Goal: Communication & Community: Share content

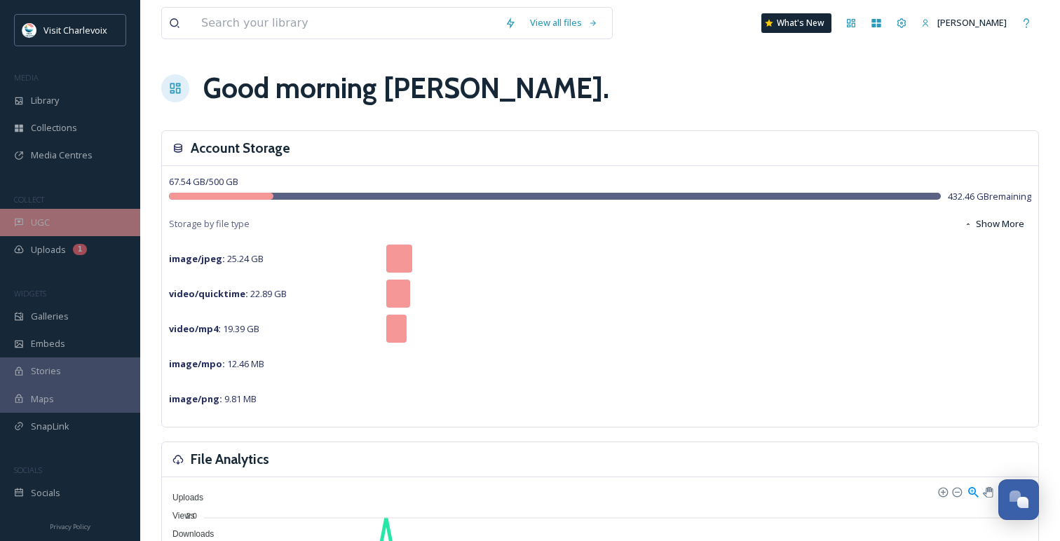
click at [72, 215] on div "UGC" at bounding box center [70, 222] width 140 height 27
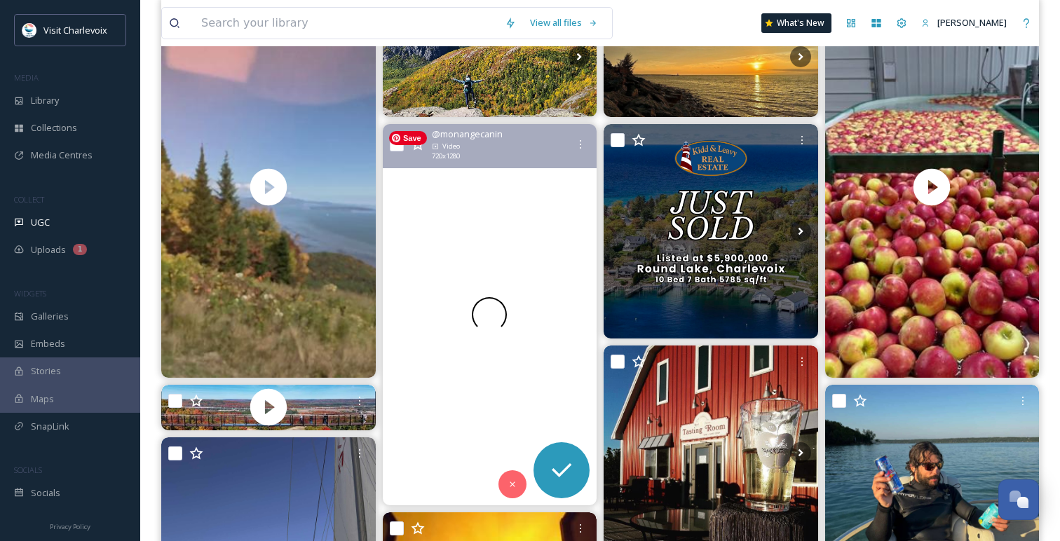
scroll to position [223, 0]
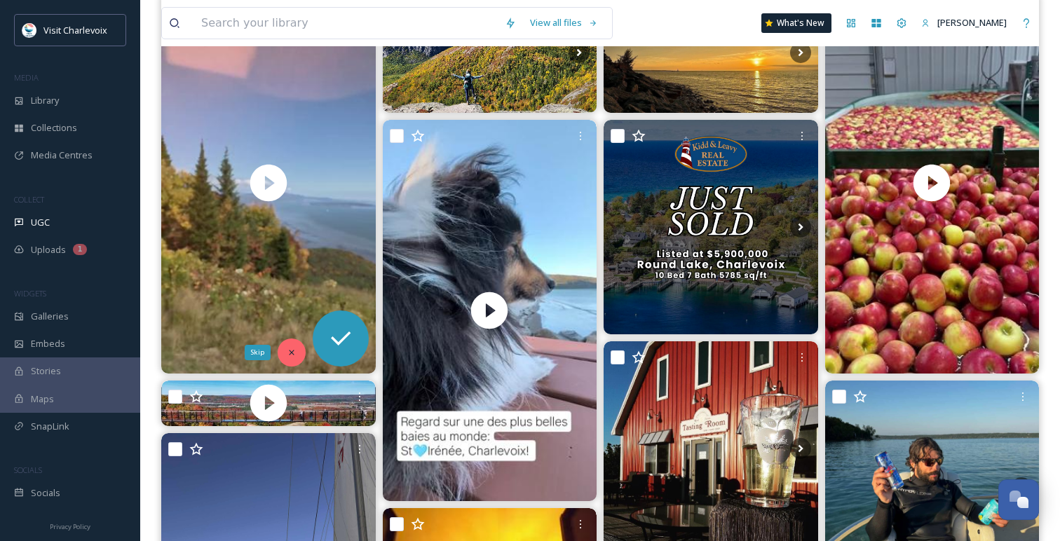
click at [289, 352] on icon at bounding box center [292, 353] width 10 height 10
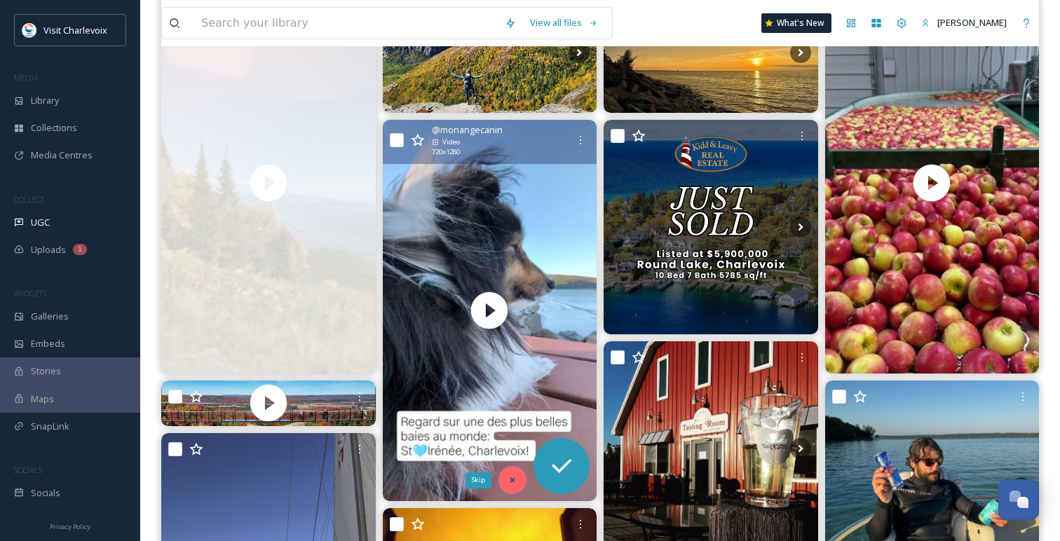
click at [507, 476] on div "Skip" at bounding box center [512, 480] width 28 height 28
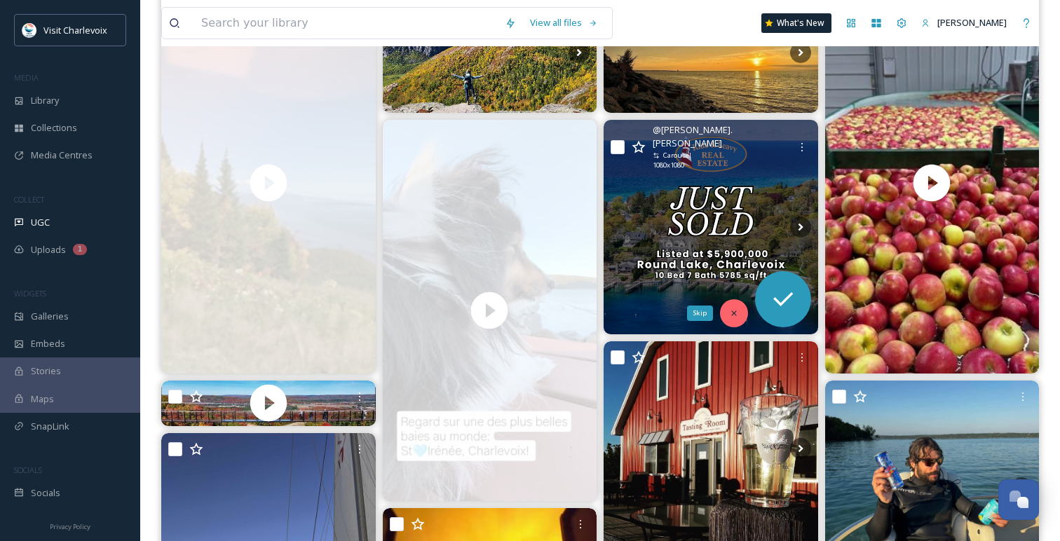
click at [736, 306] on div "Skip" at bounding box center [734, 313] width 28 height 28
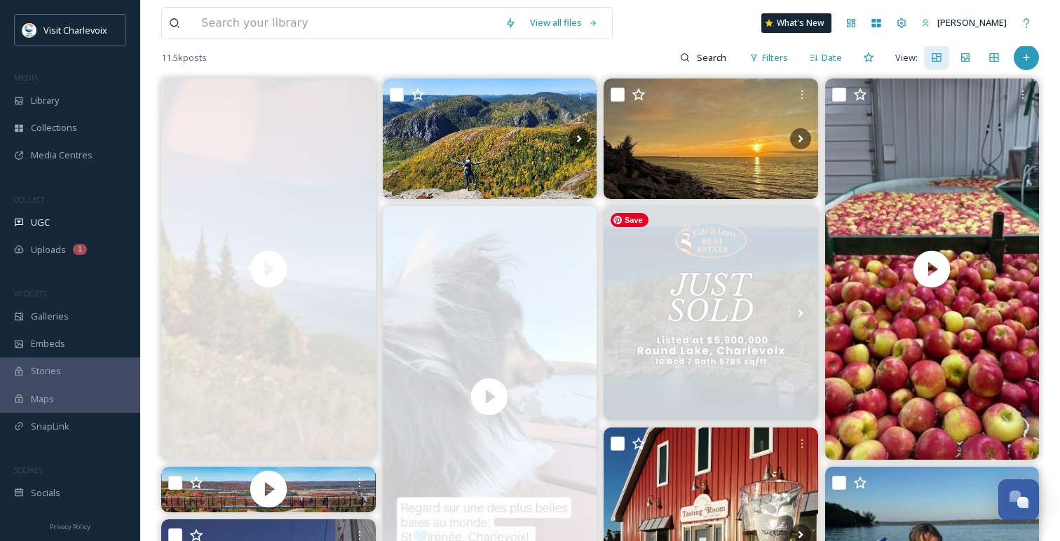
scroll to position [123, 0]
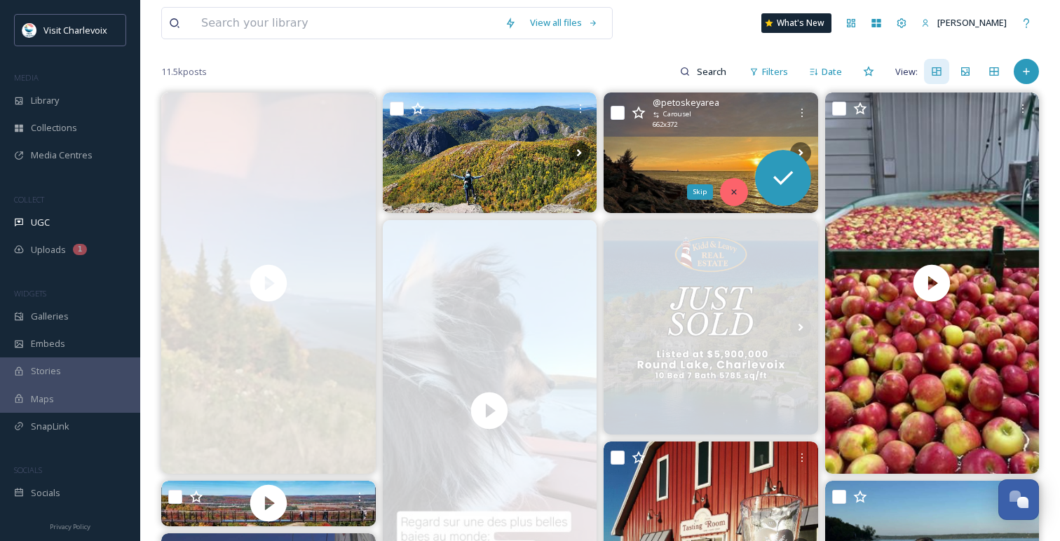
click at [733, 194] on icon at bounding box center [734, 192] width 10 height 10
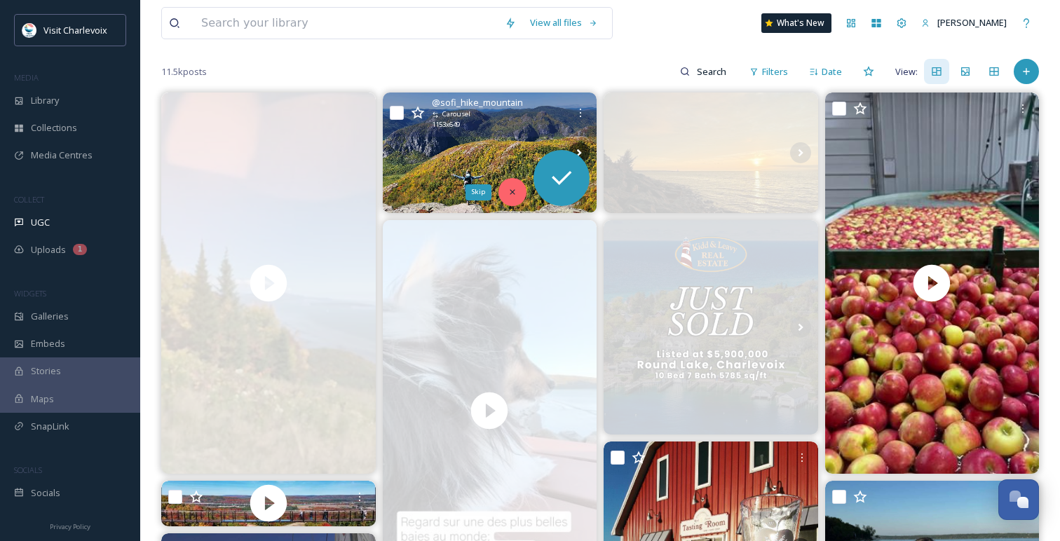
click at [515, 194] on icon at bounding box center [513, 192] width 10 height 10
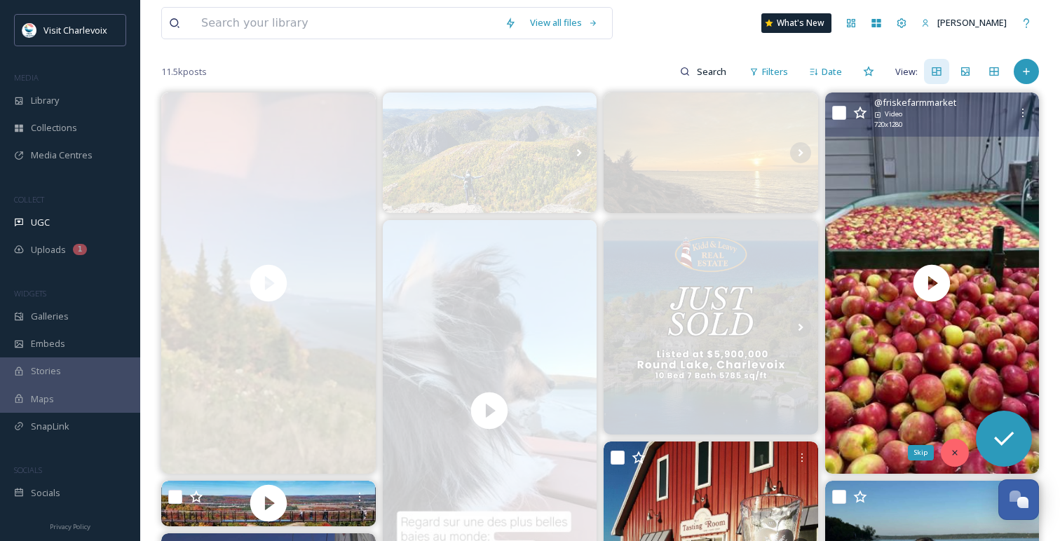
click at [956, 447] on div "Skip" at bounding box center [955, 453] width 28 height 28
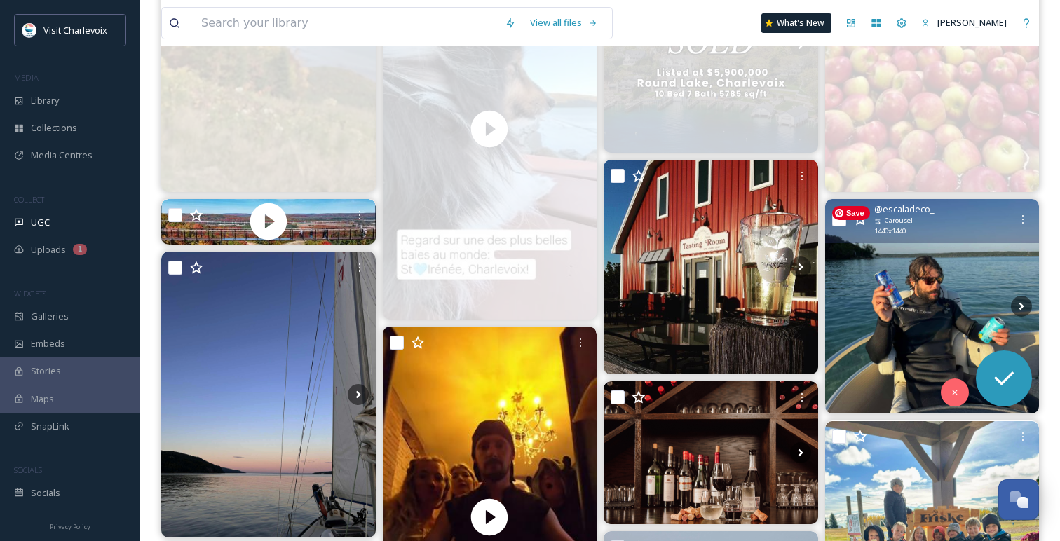
scroll to position [485, 0]
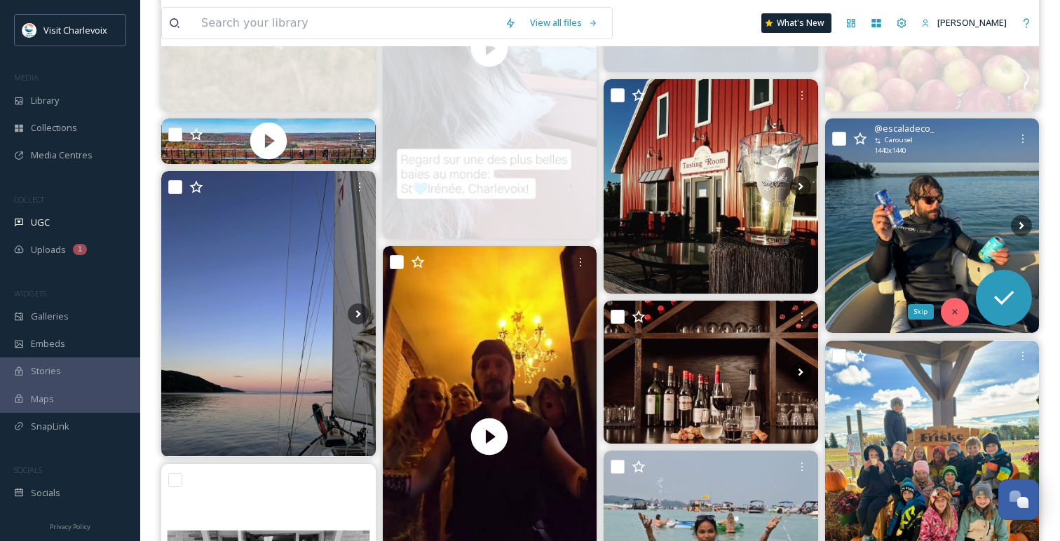
click at [954, 308] on icon at bounding box center [955, 312] width 10 height 10
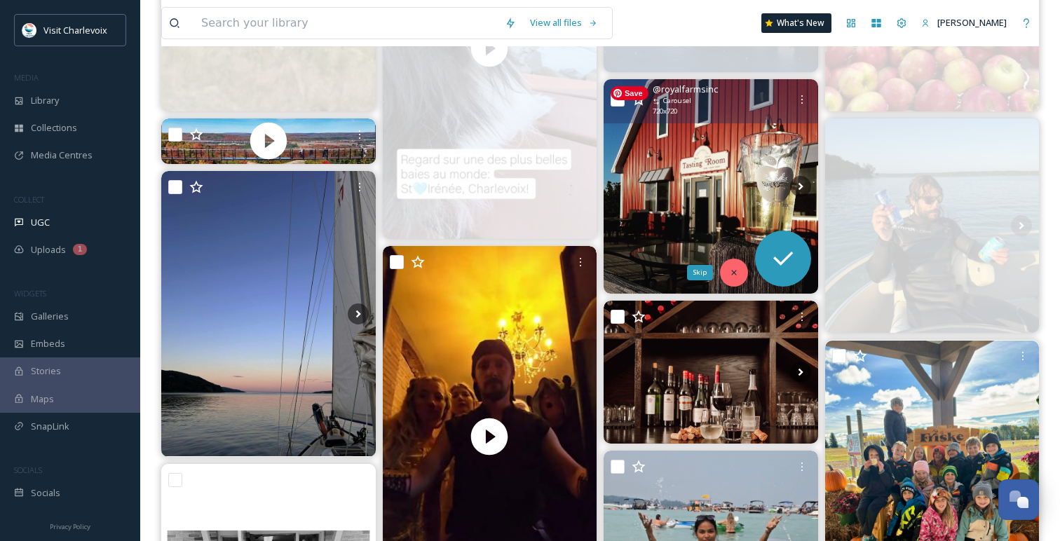
click at [744, 270] on div "Skip" at bounding box center [734, 273] width 28 height 28
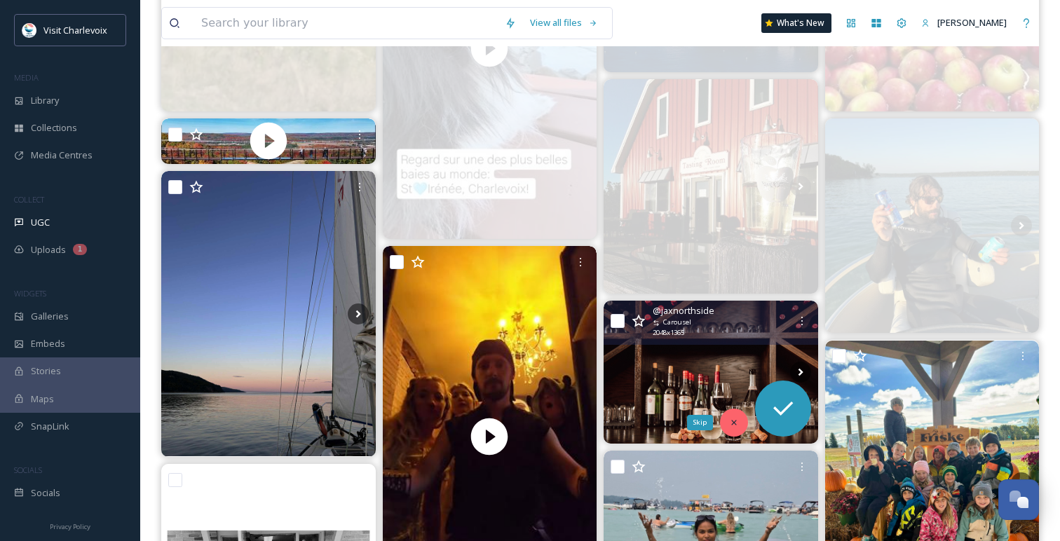
click at [735, 419] on icon at bounding box center [734, 423] width 10 height 10
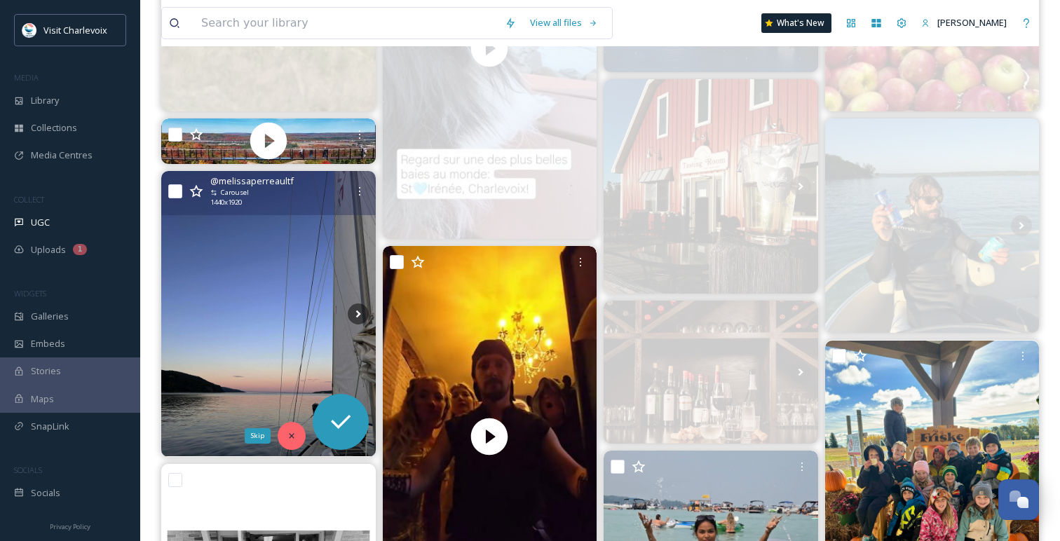
click at [286, 427] on div "Skip" at bounding box center [292, 436] width 28 height 28
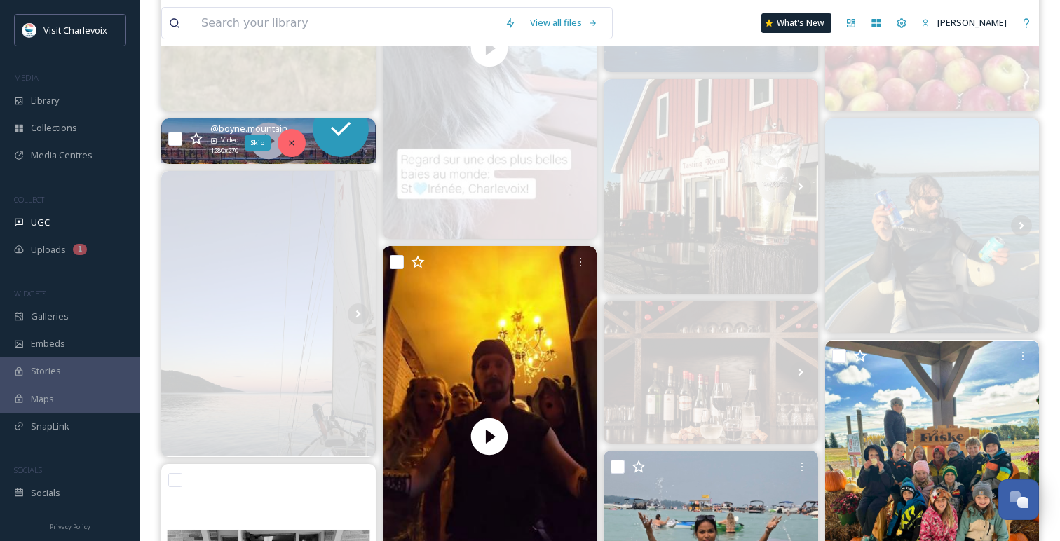
click at [301, 143] on div "Skip" at bounding box center [292, 143] width 28 height 28
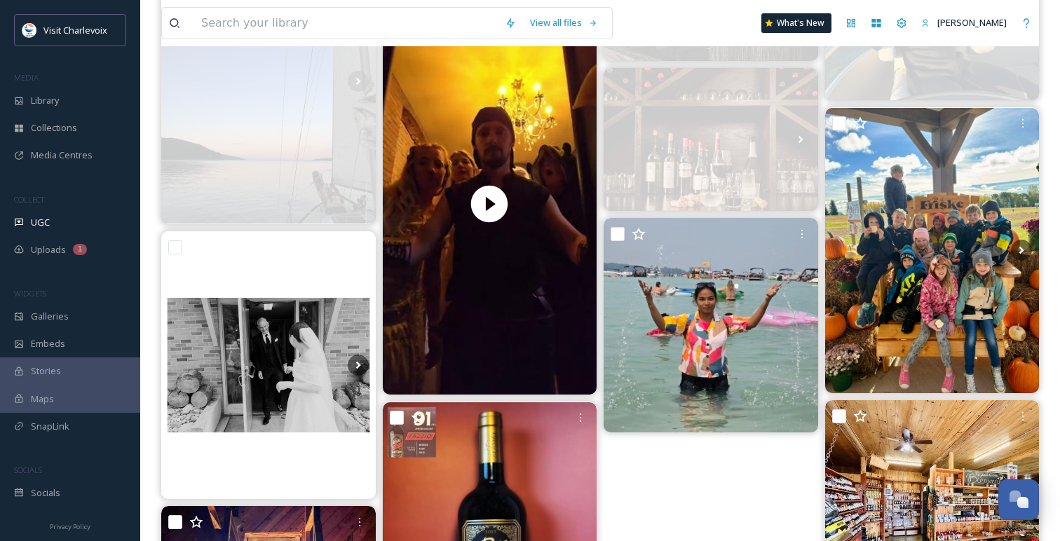
scroll to position [728, 0]
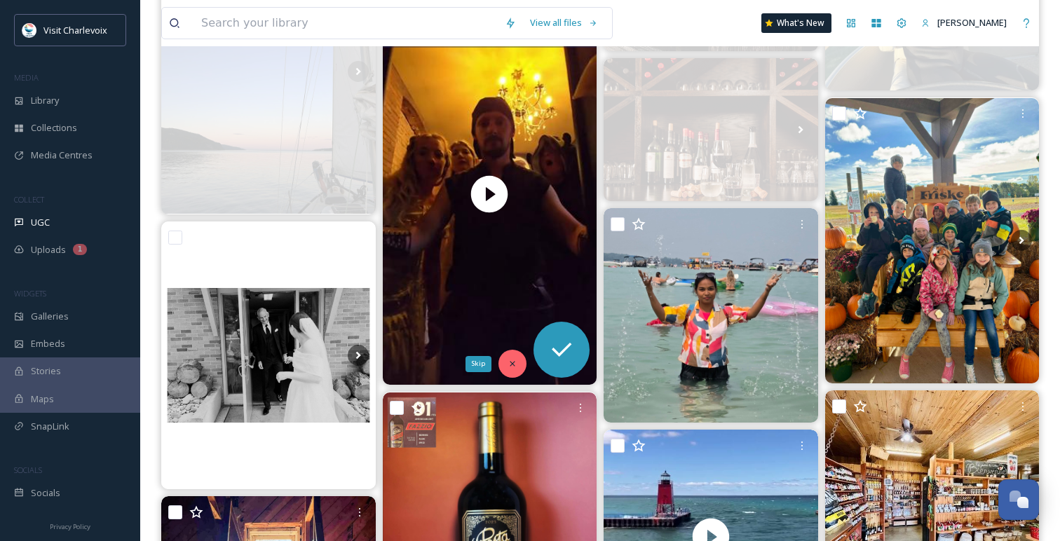
click at [515, 359] on icon at bounding box center [513, 364] width 10 height 10
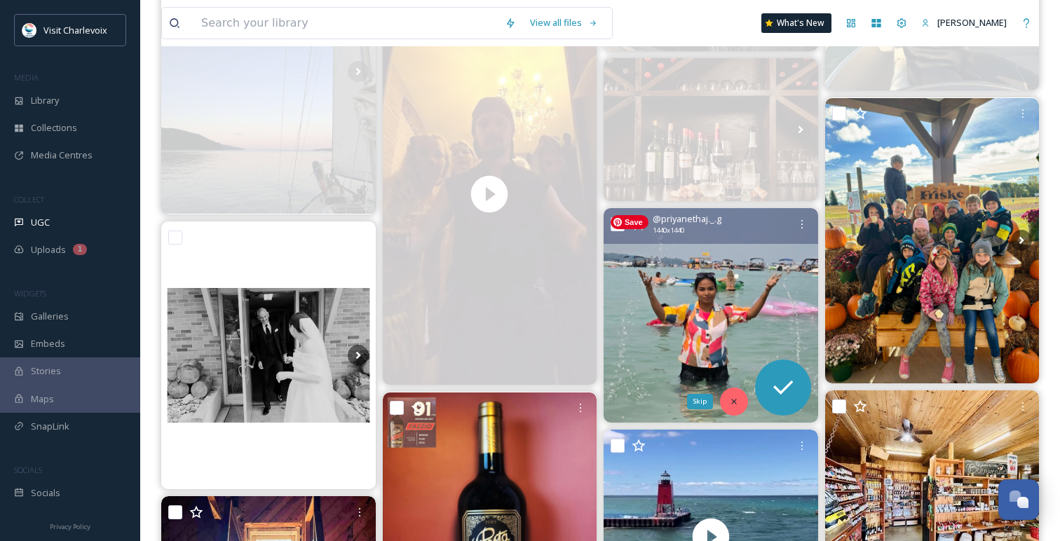
click at [738, 402] on icon at bounding box center [734, 402] width 10 height 10
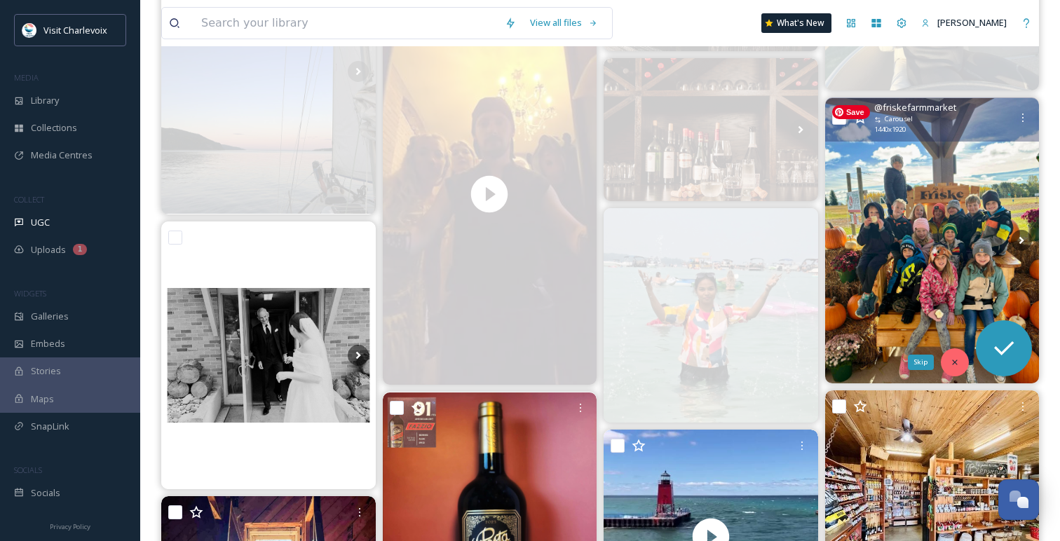
click at [958, 362] on icon at bounding box center [955, 363] width 10 height 10
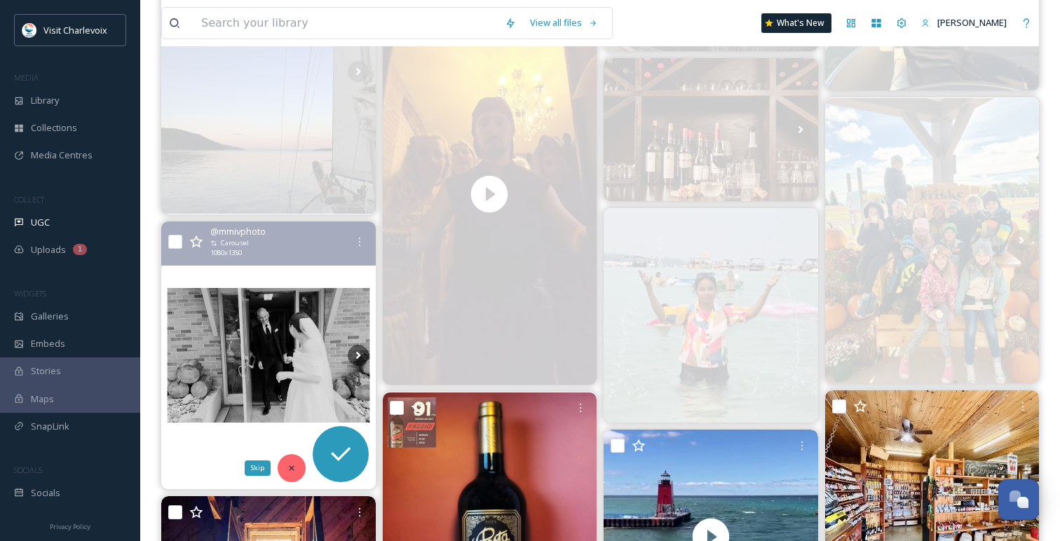
click at [292, 463] on icon at bounding box center [292, 468] width 10 height 10
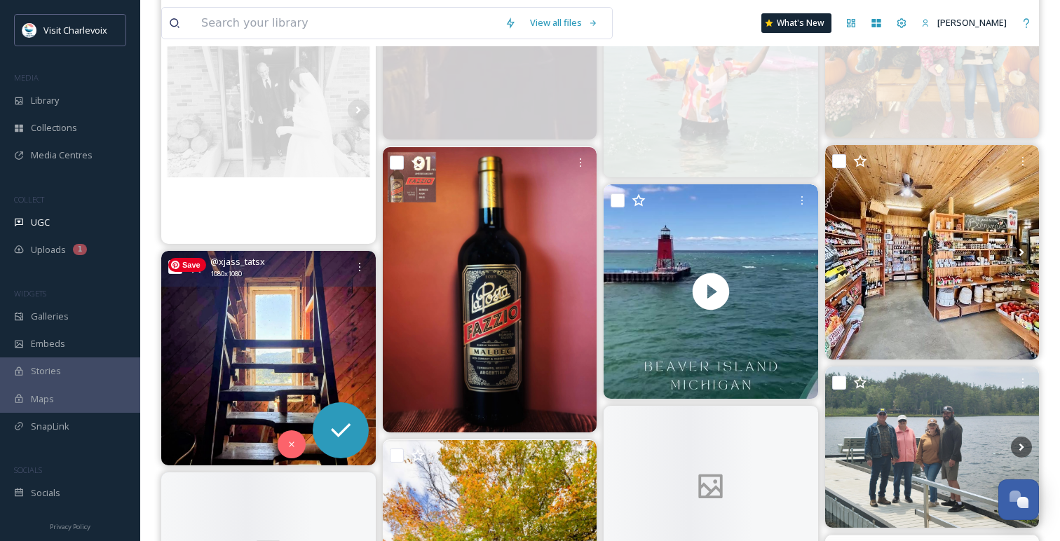
scroll to position [995, 0]
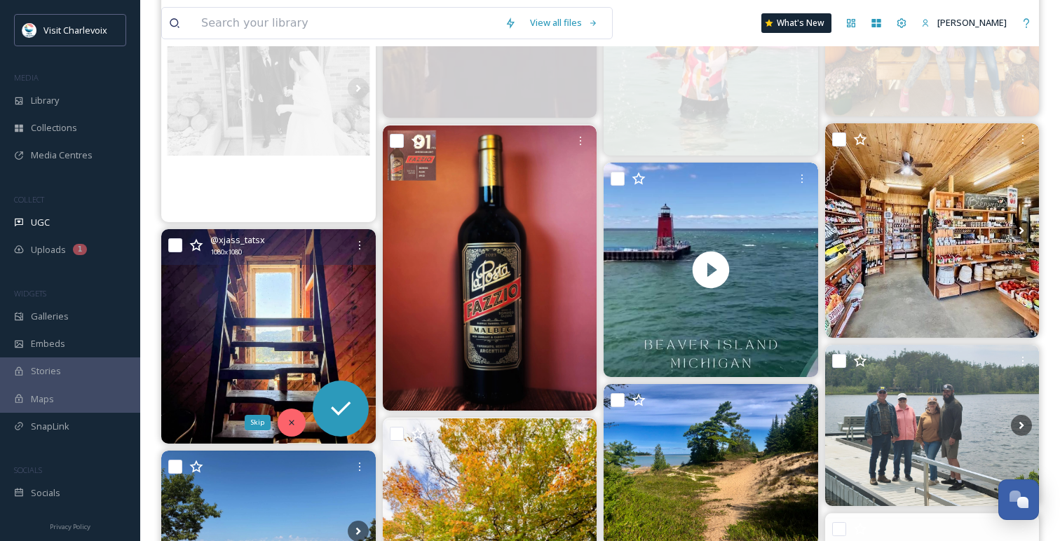
click at [292, 421] on icon at bounding box center [291, 423] width 5 height 5
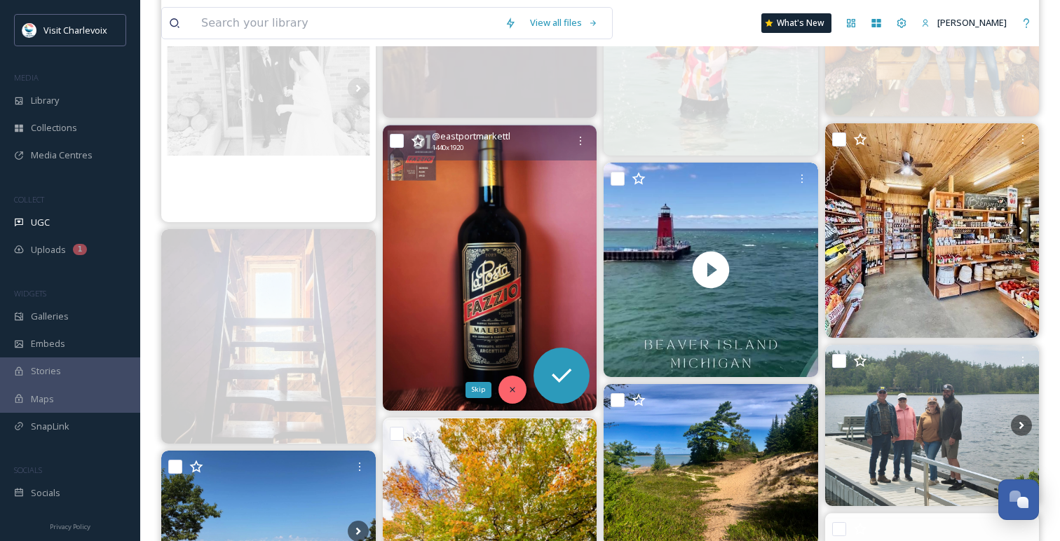
click at [508, 393] on icon at bounding box center [513, 390] width 10 height 10
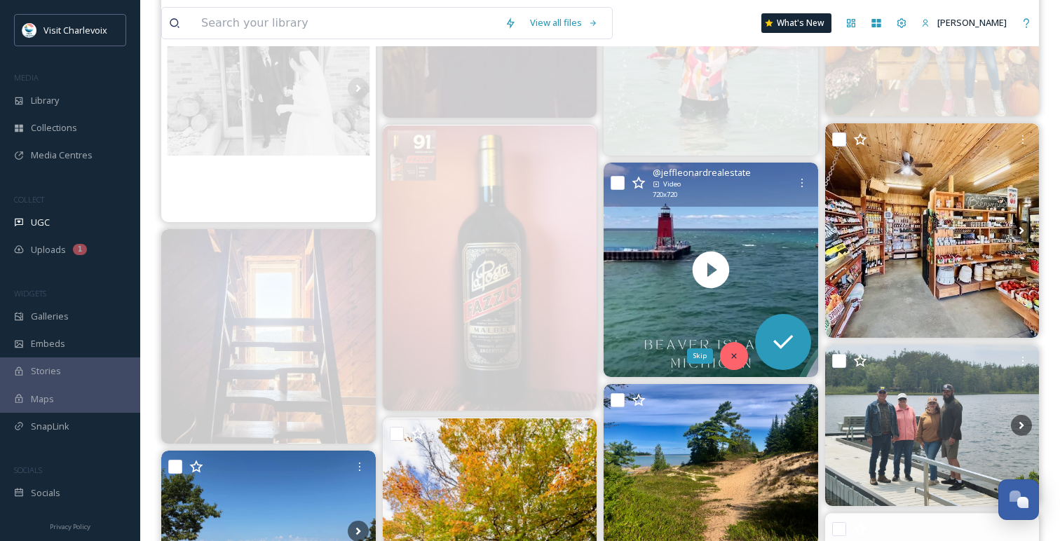
click at [727, 357] on div "Skip" at bounding box center [734, 356] width 28 height 28
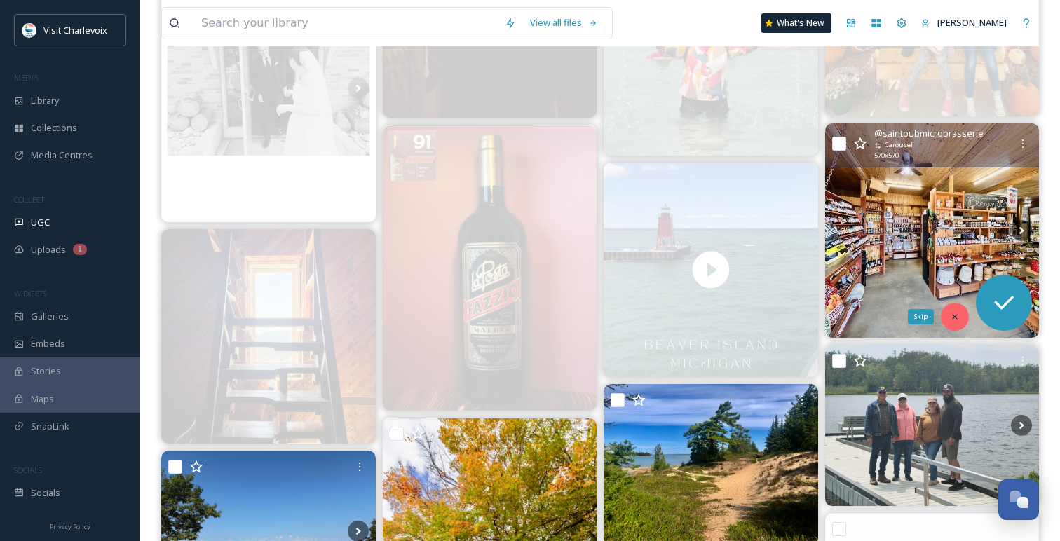
click at [953, 318] on icon at bounding box center [954, 316] width 5 height 5
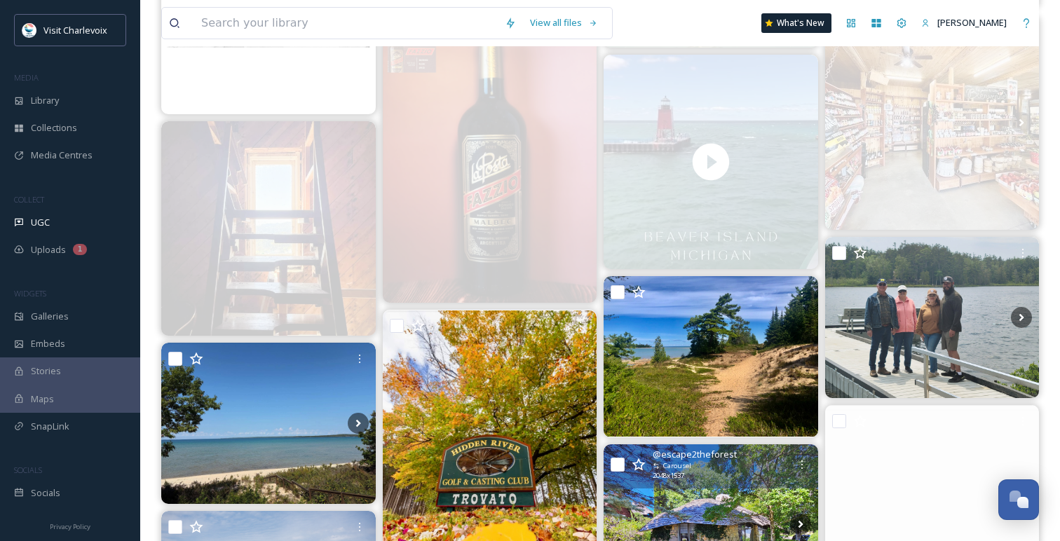
scroll to position [1104, 0]
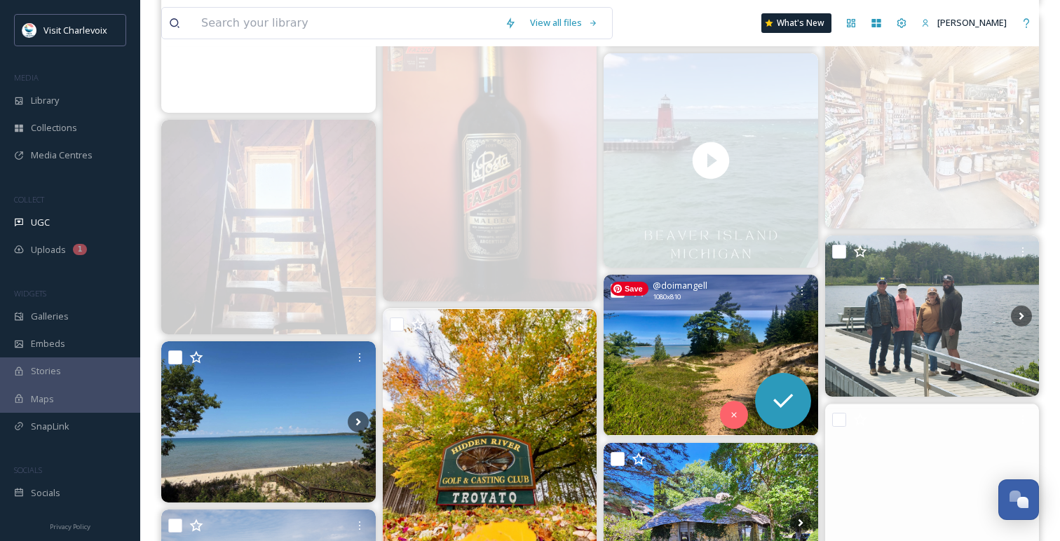
click at [710, 335] on img at bounding box center [711, 355] width 215 height 161
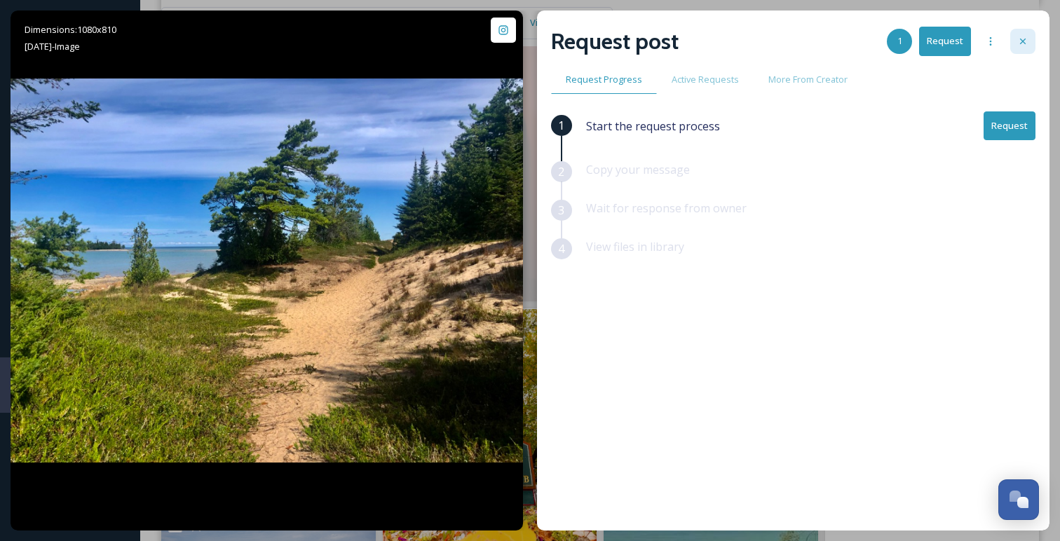
click at [1025, 40] on icon at bounding box center [1022, 41] width 11 height 11
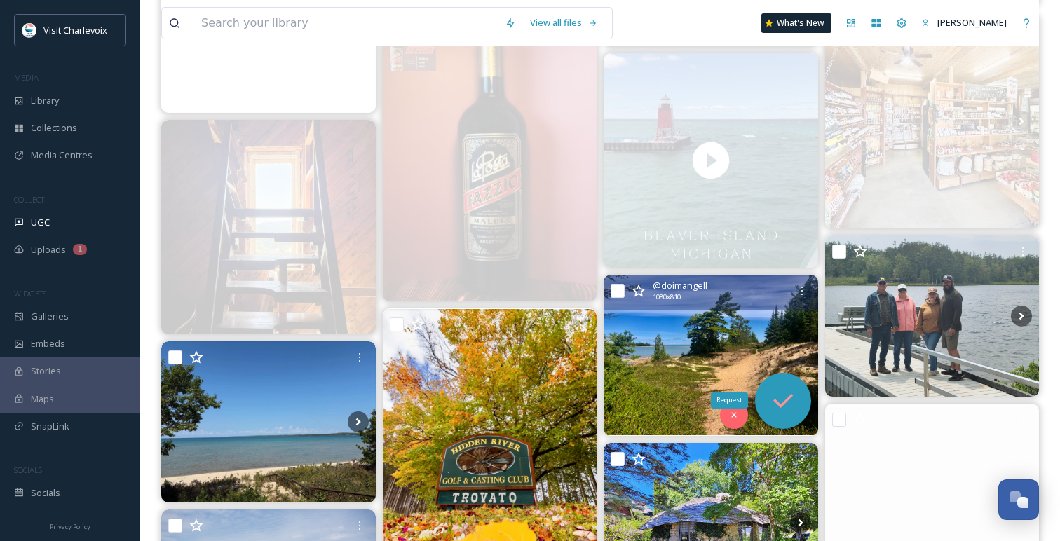
click at [789, 393] on icon at bounding box center [783, 401] width 28 height 28
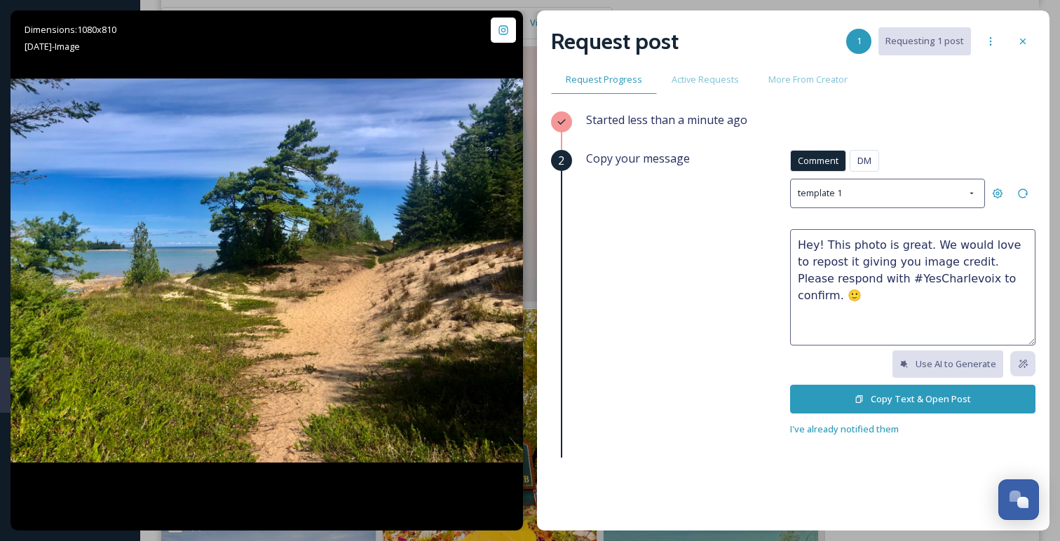
click at [848, 399] on button "Copy Text & Open Post" at bounding box center [912, 399] width 245 height 29
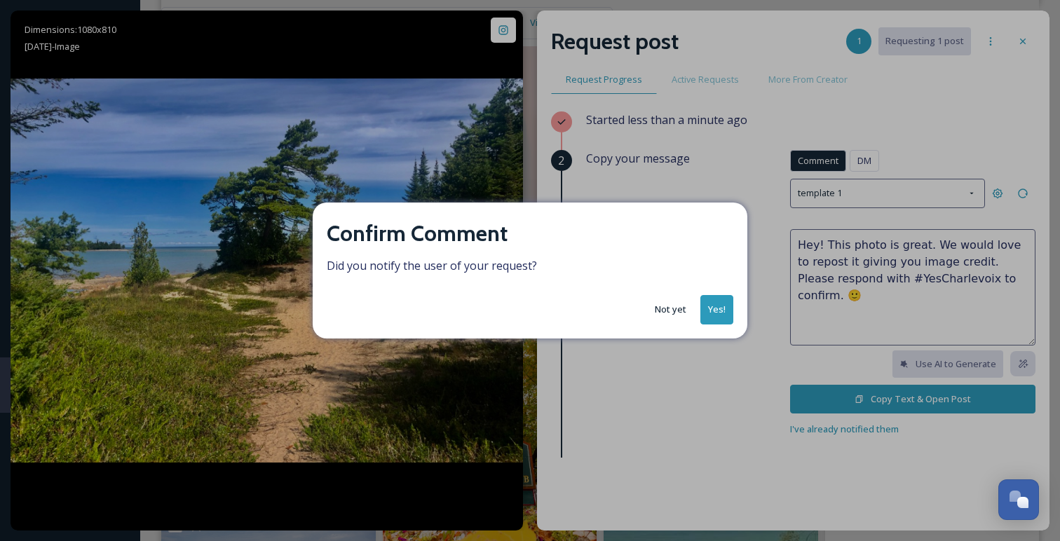
click at [727, 304] on button "Yes!" at bounding box center [716, 309] width 33 height 29
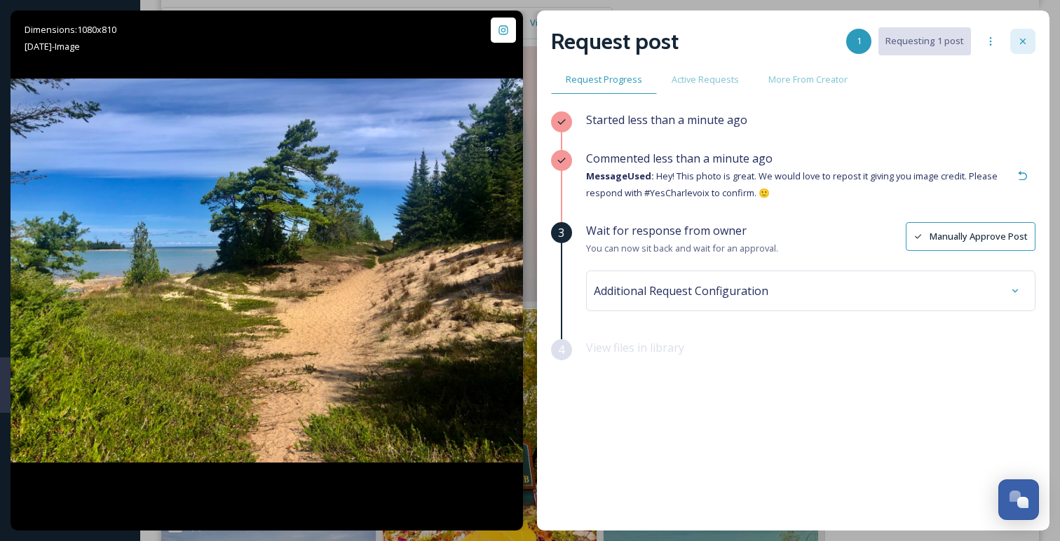
click at [1031, 36] on div at bounding box center [1022, 41] width 25 height 25
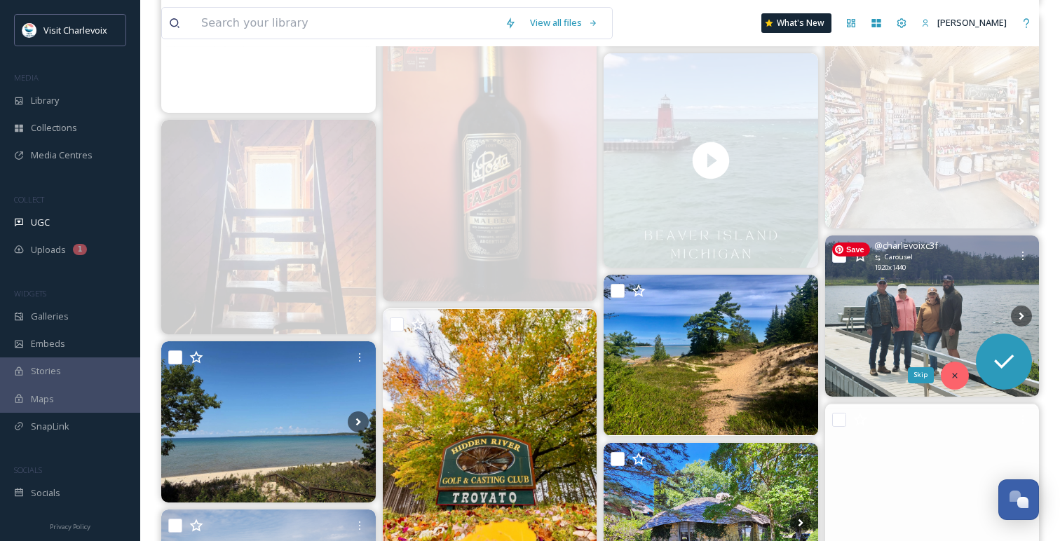
click at [952, 376] on icon at bounding box center [955, 376] width 10 height 10
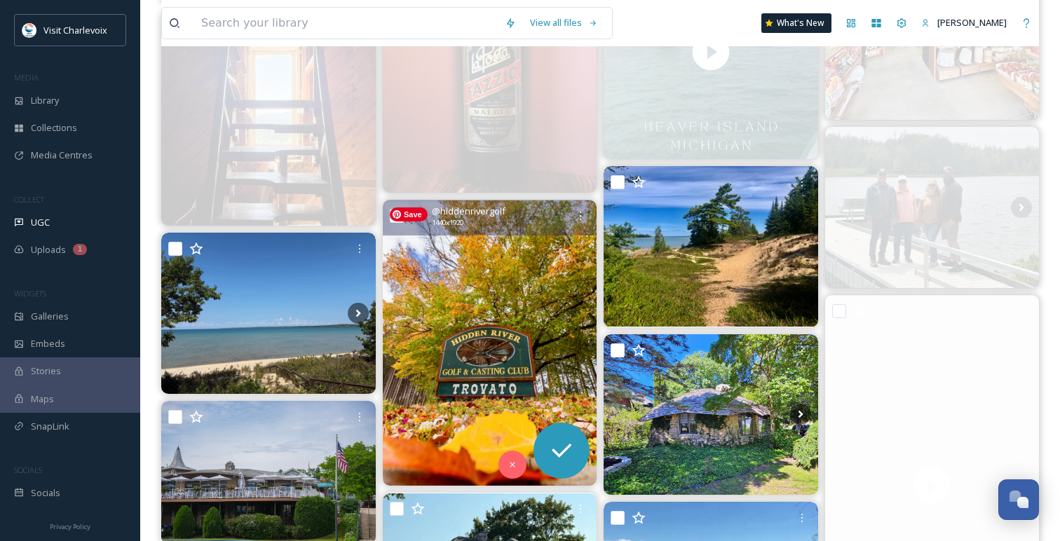
scroll to position [1241, 0]
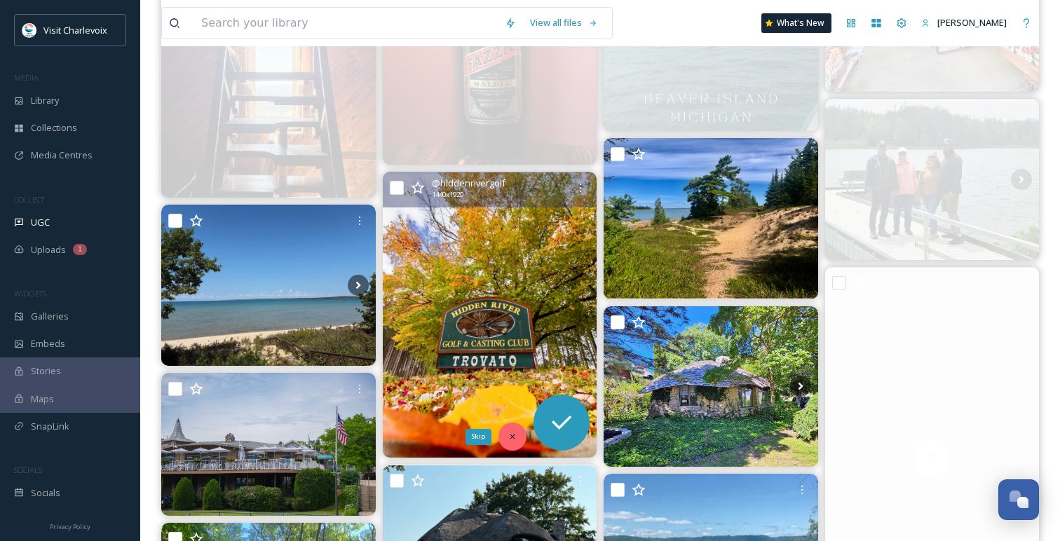
click at [510, 438] on icon at bounding box center [513, 437] width 10 height 10
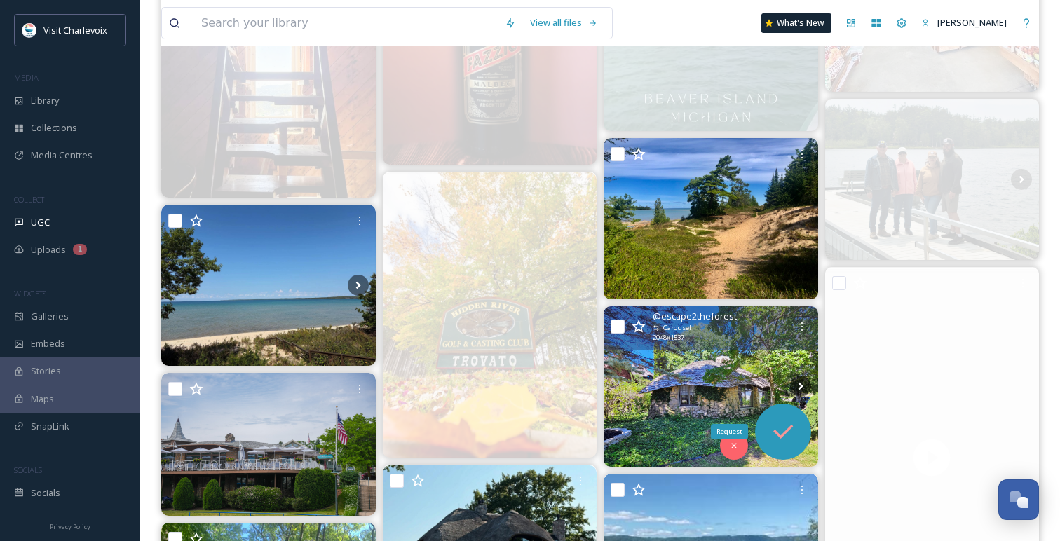
click at [792, 428] on icon at bounding box center [783, 432] width 28 height 28
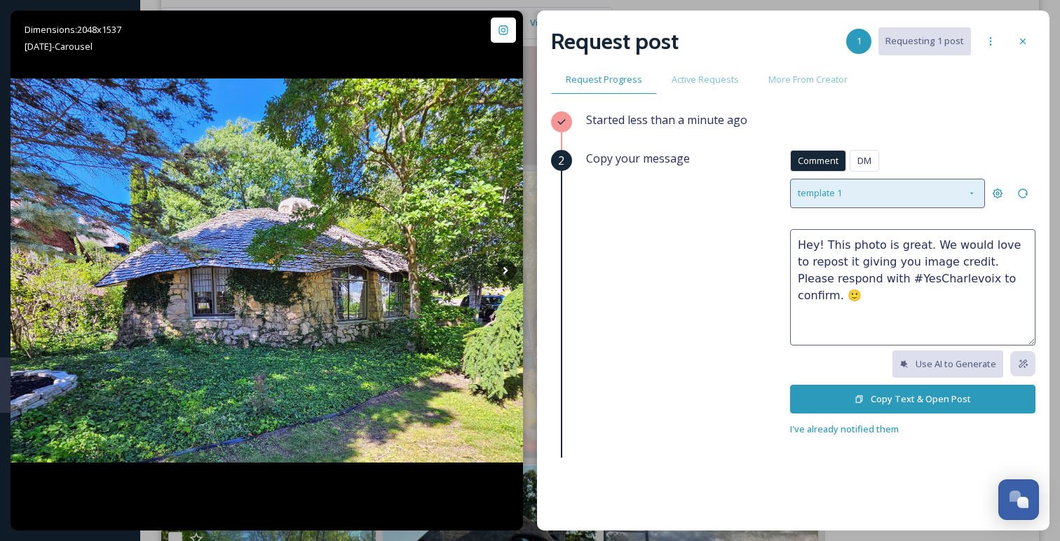
click at [900, 184] on div "template 1" at bounding box center [887, 193] width 195 height 29
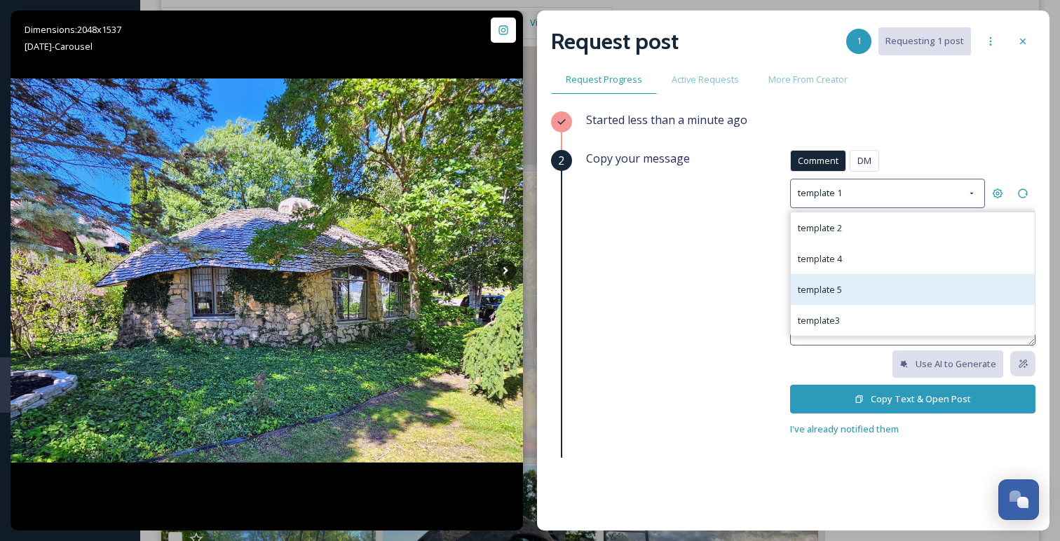
click at [855, 282] on div "template 5" at bounding box center [913, 289] width 244 height 31
type textarea "We love your photo! We would like to include it on our social media channels to…"
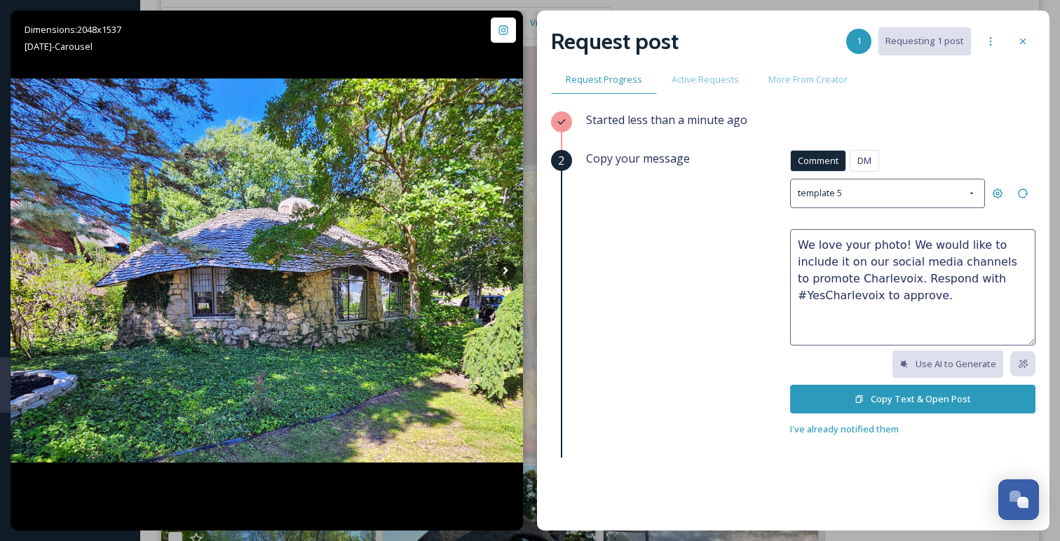
click at [855, 398] on button "Copy Text & Open Post" at bounding box center [912, 399] width 245 height 29
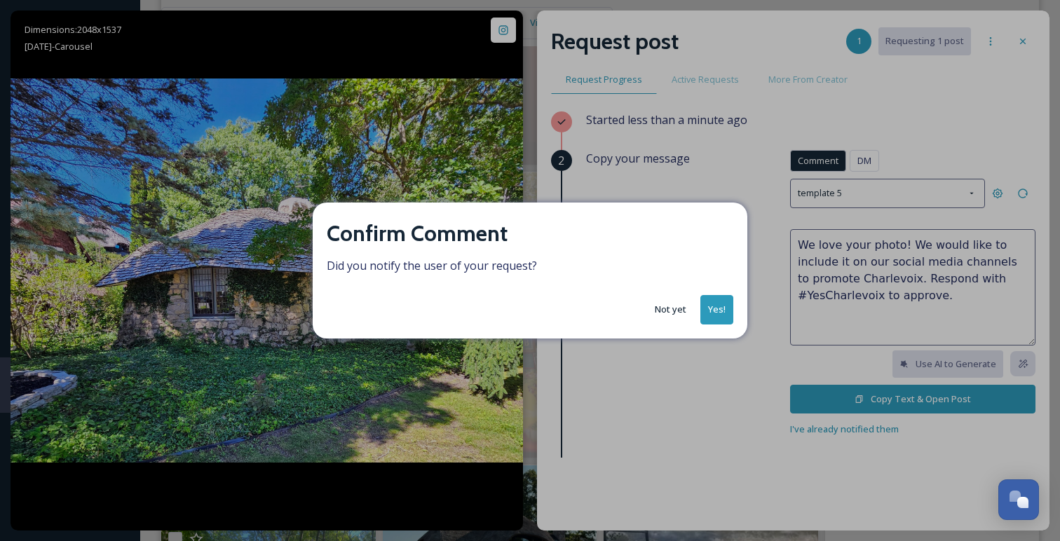
click at [721, 301] on button "Yes!" at bounding box center [716, 309] width 33 height 29
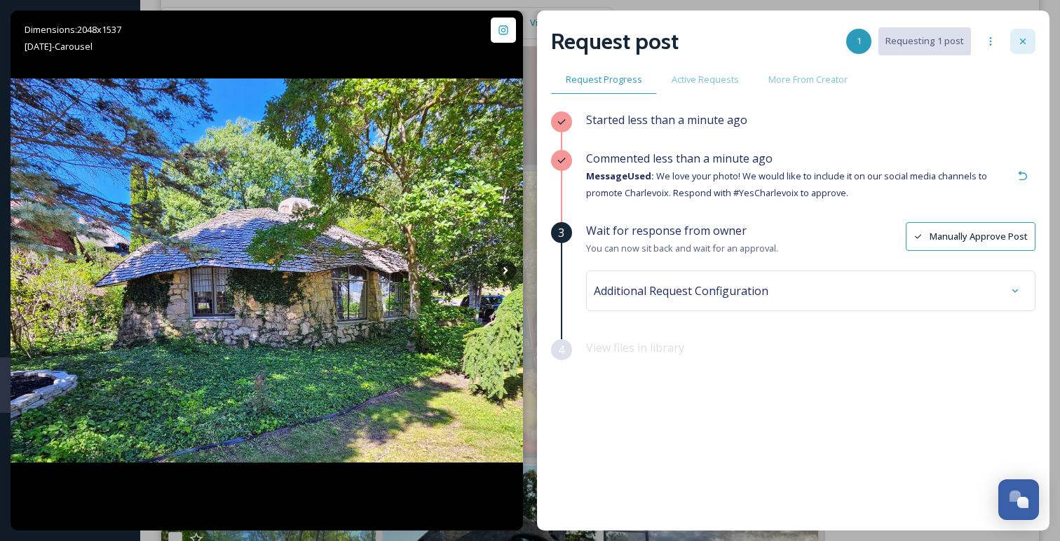
click at [1021, 46] on icon at bounding box center [1022, 41] width 11 height 11
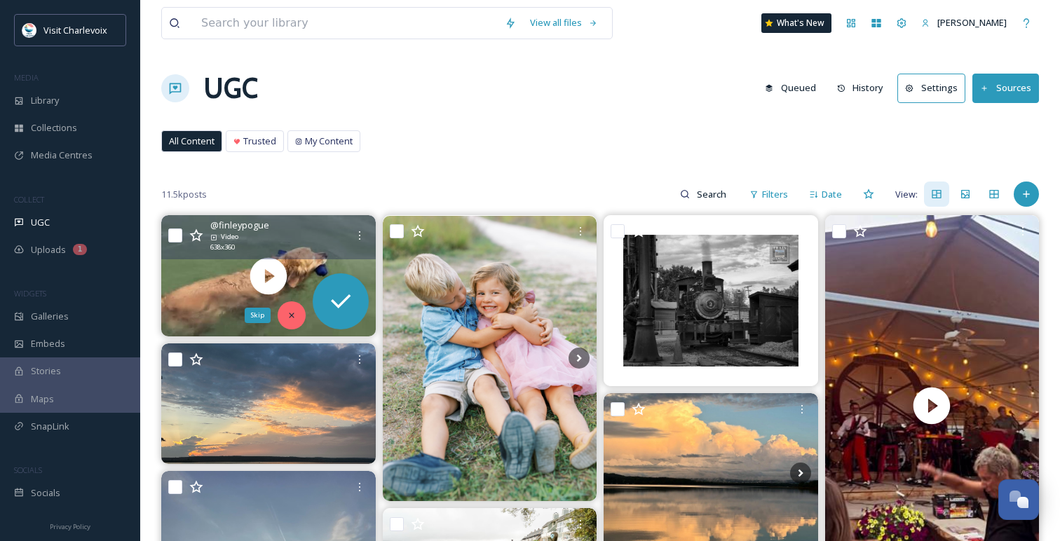
click at [297, 318] on div "Skip" at bounding box center [292, 315] width 28 height 28
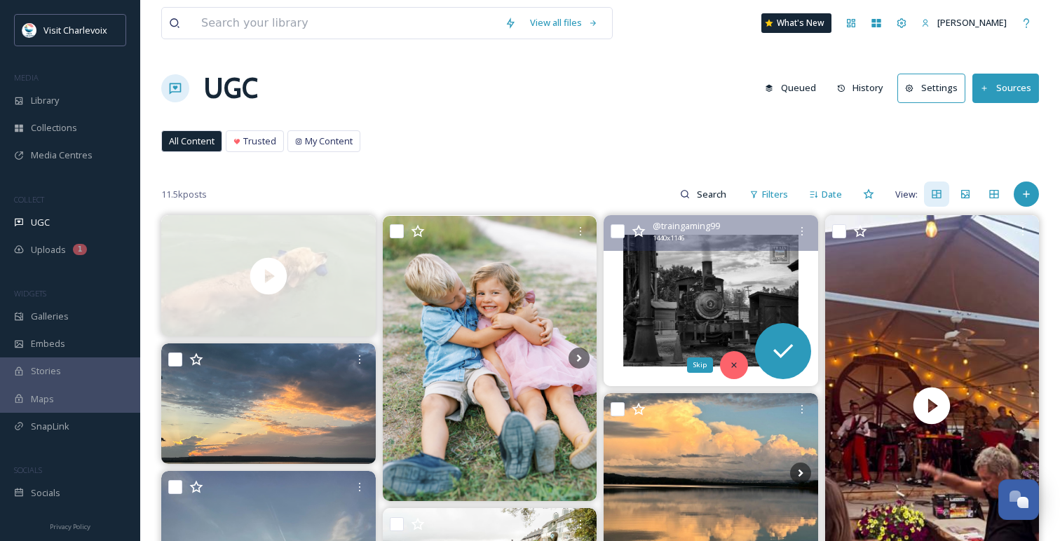
click at [731, 367] on icon at bounding box center [733, 364] width 5 height 5
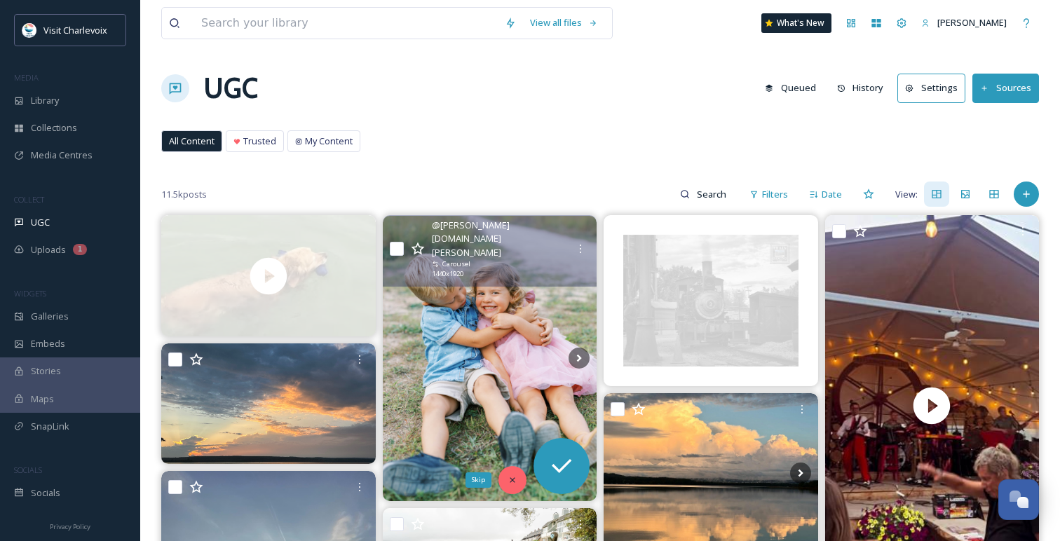
click at [508, 477] on icon at bounding box center [513, 480] width 10 height 10
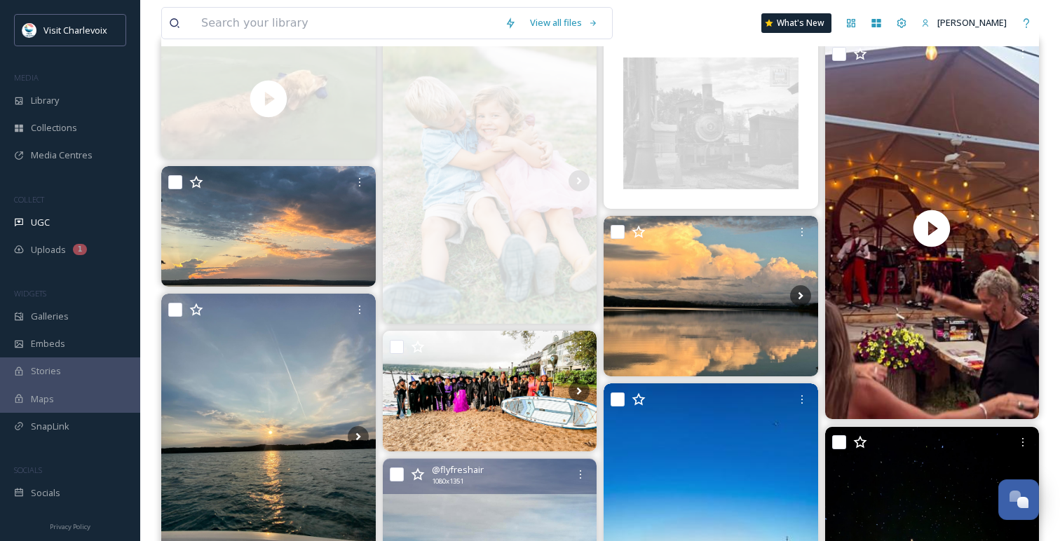
scroll to position [191, 0]
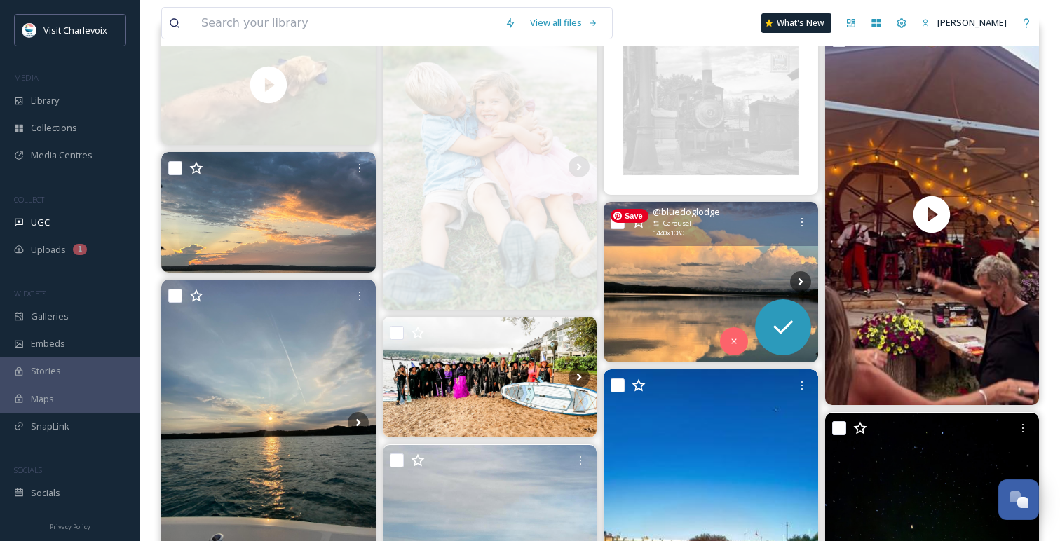
click at [715, 264] on img at bounding box center [711, 282] width 215 height 161
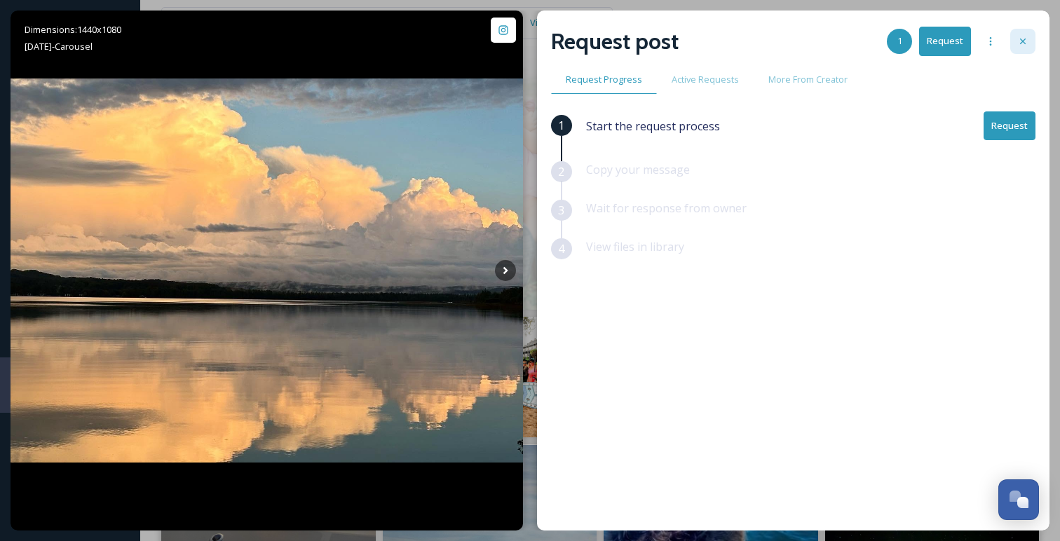
click at [1020, 45] on icon at bounding box center [1022, 41] width 11 height 11
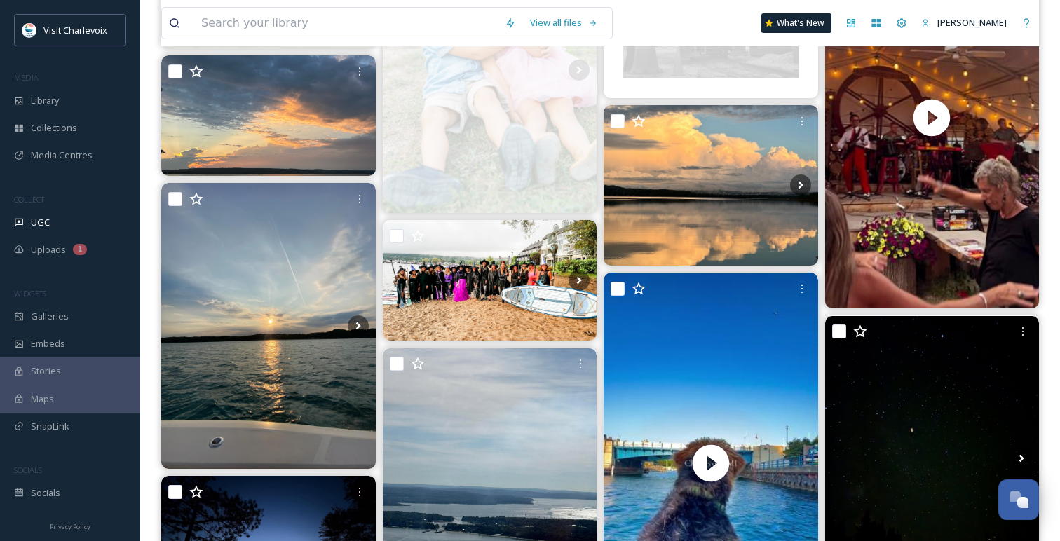
scroll to position [313, 0]
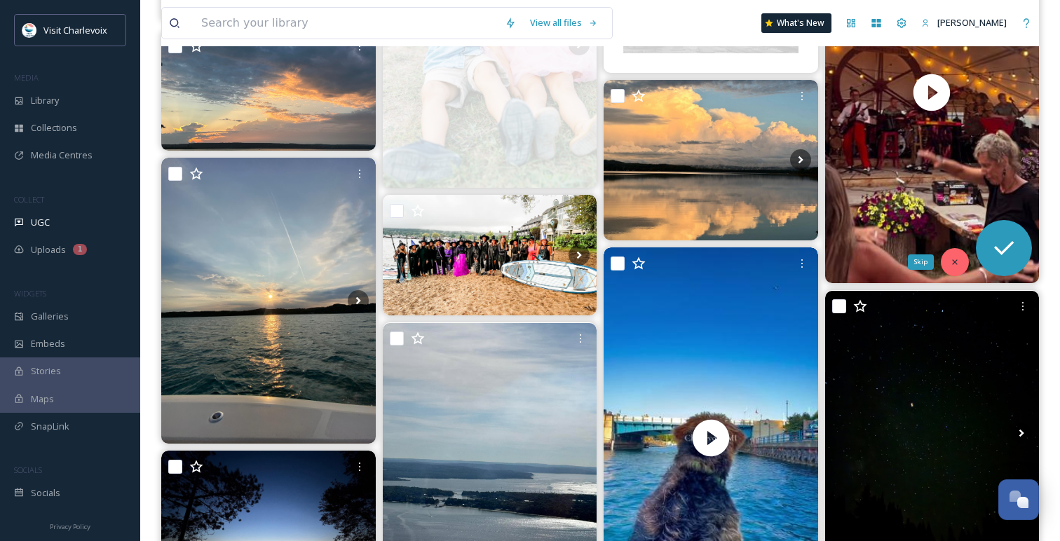
click at [952, 269] on div "Skip" at bounding box center [955, 262] width 28 height 28
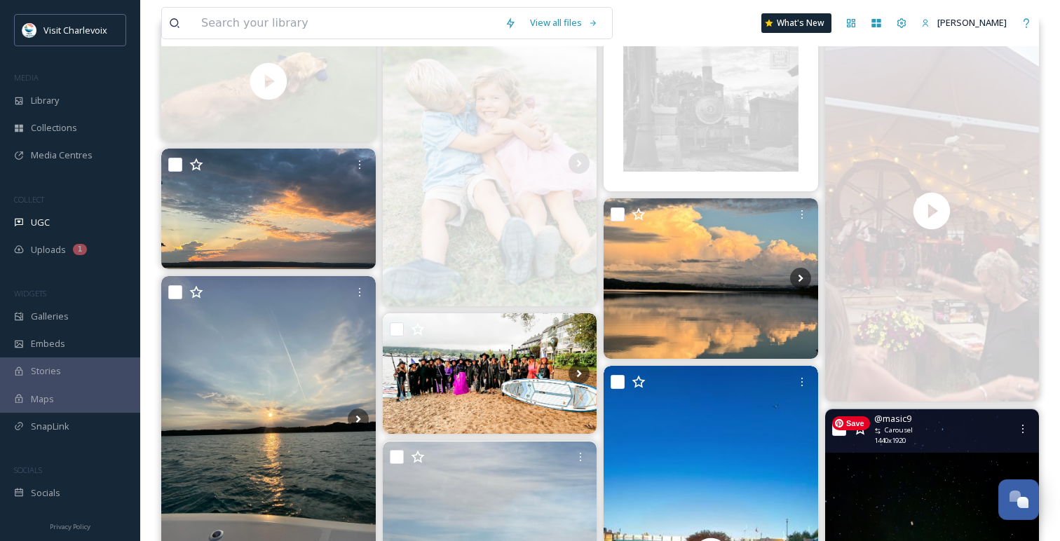
scroll to position [0, 0]
